Goal: Transaction & Acquisition: Register for event/course

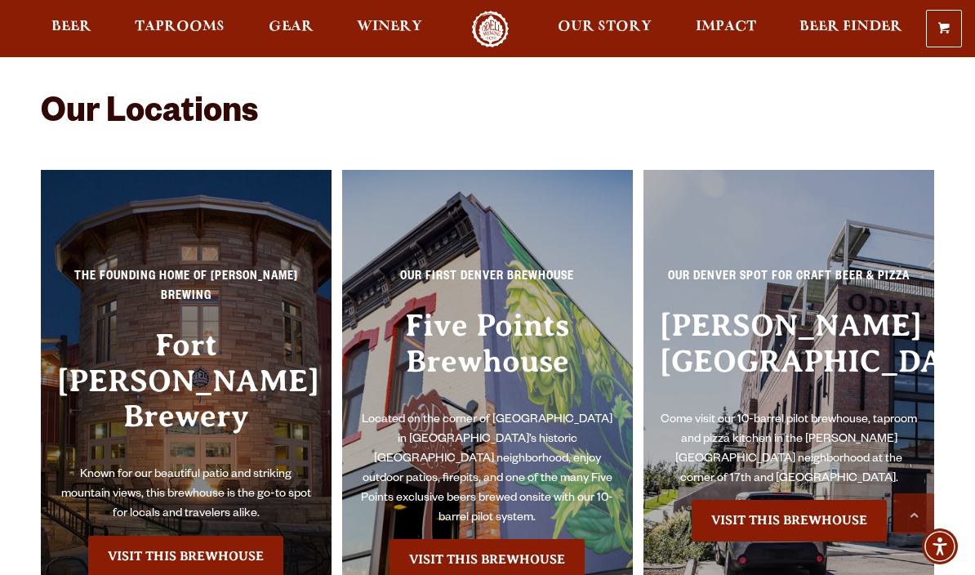
scroll to position [3224, 0]
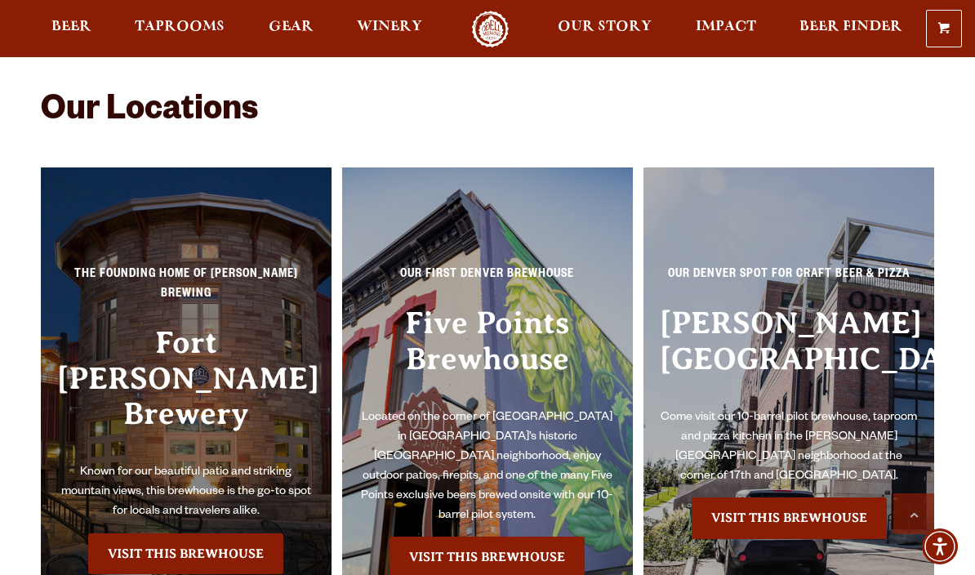
click at [212, 533] on link "Visit this Brewhouse" at bounding box center [185, 553] width 195 height 41
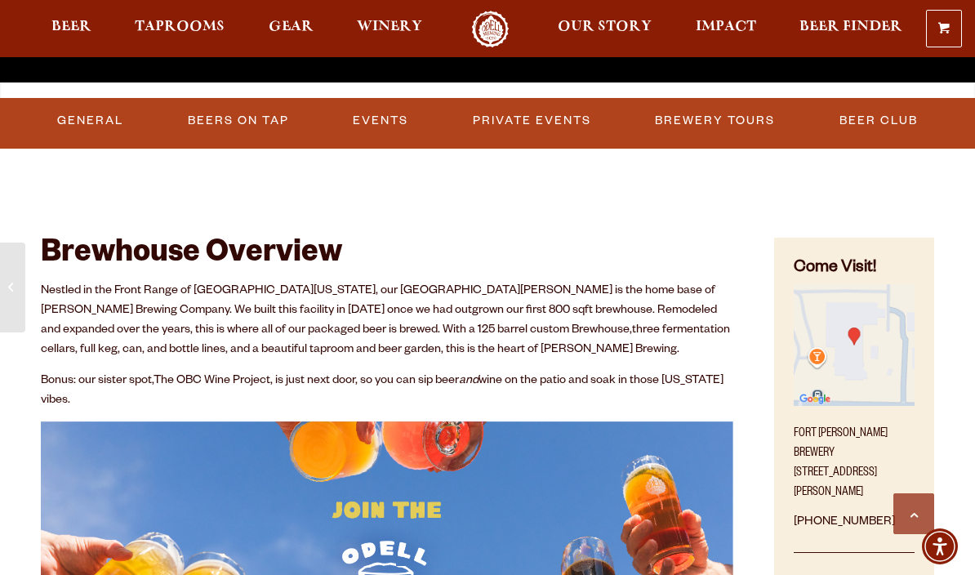
scroll to position [465, 0]
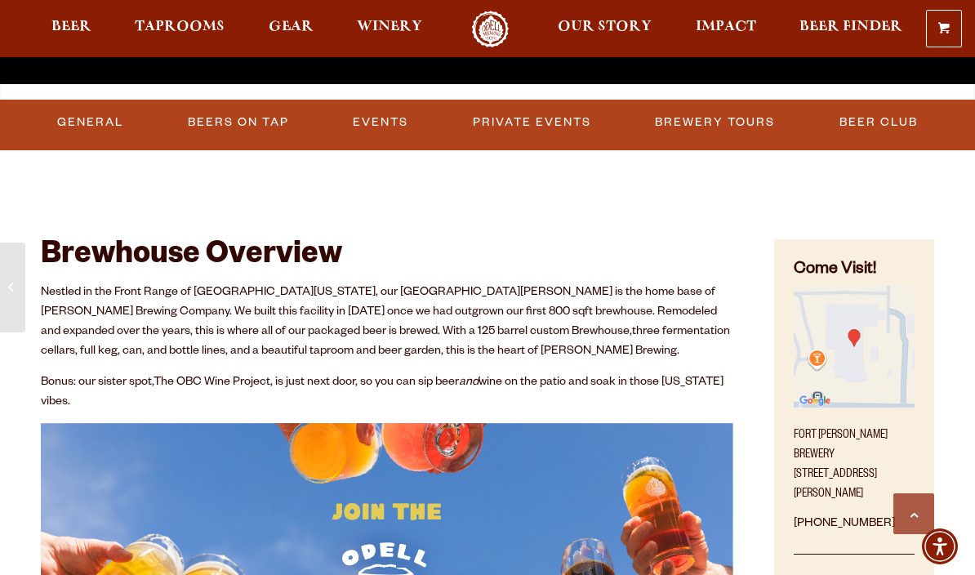
click at [387, 124] on link "Events" at bounding box center [380, 123] width 69 height 38
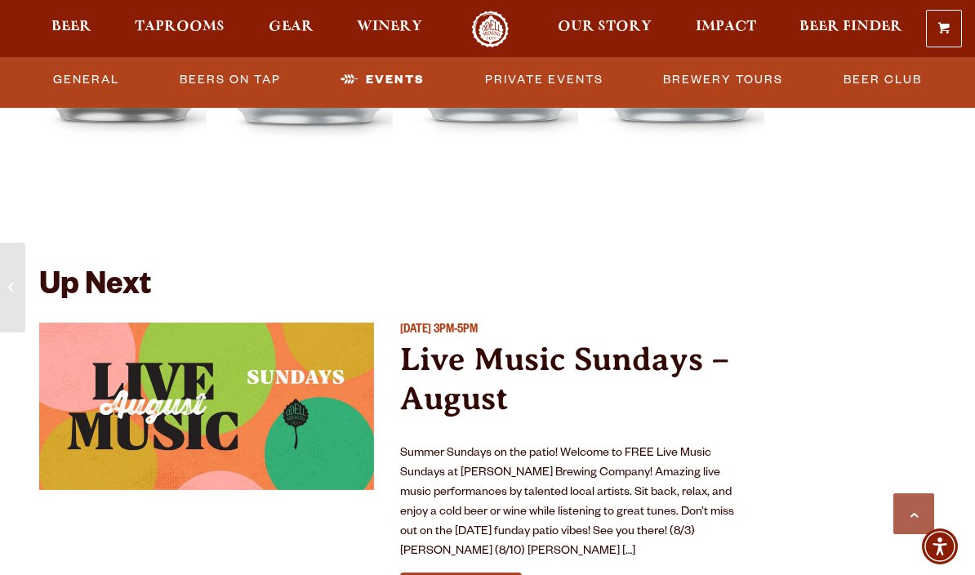
scroll to position [5847, 0]
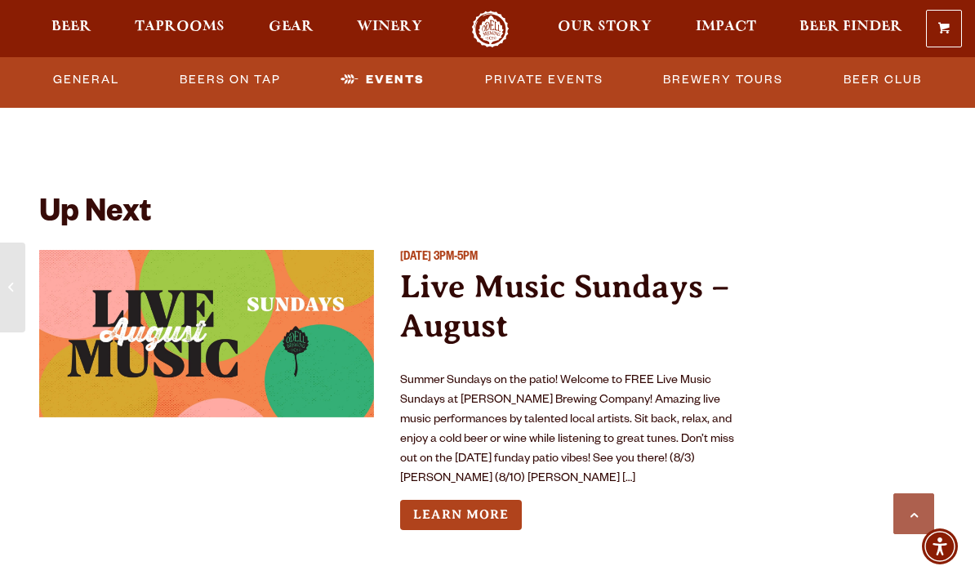
click at [480, 500] on link "Learn More" at bounding box center [461, 515] width 122 height 30
